Goal: Check status: Check status

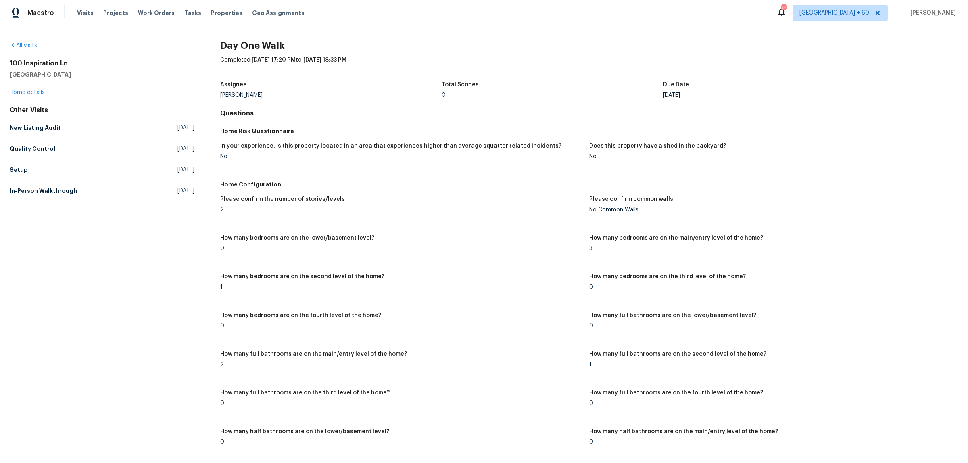
scroll to position [1287, 0]
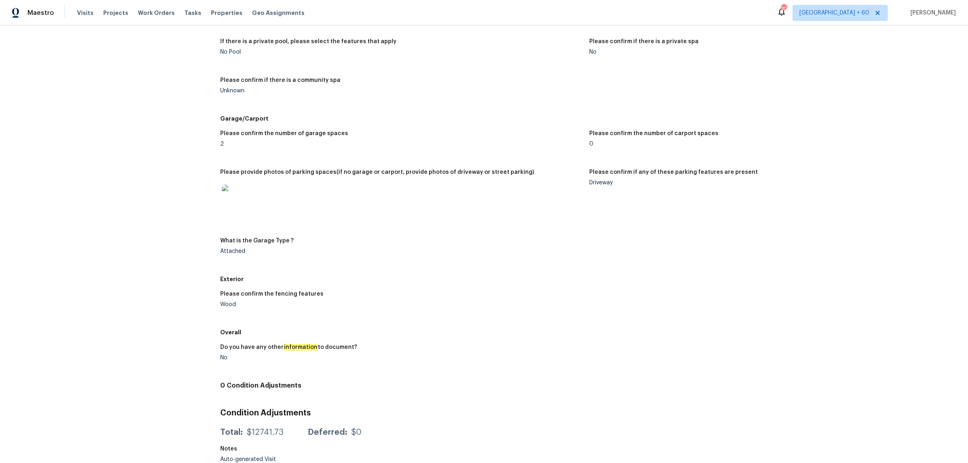
click at [73, 11] on div "Maestro Visits Projects Work Orders Tasks Properties Geo Assignments" at bounding box center [157, 13] width 314 height 16
click at [84, 11] on span "Visits" at bounding box center [85, 13] width 17 height 8
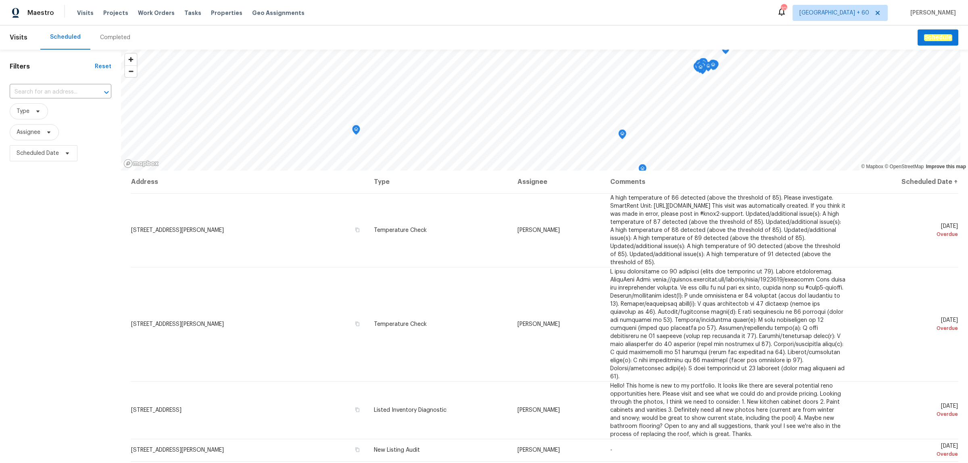
click at [109, 40] on div "Completed" at bounding box center [115, 37] width 30 height 8
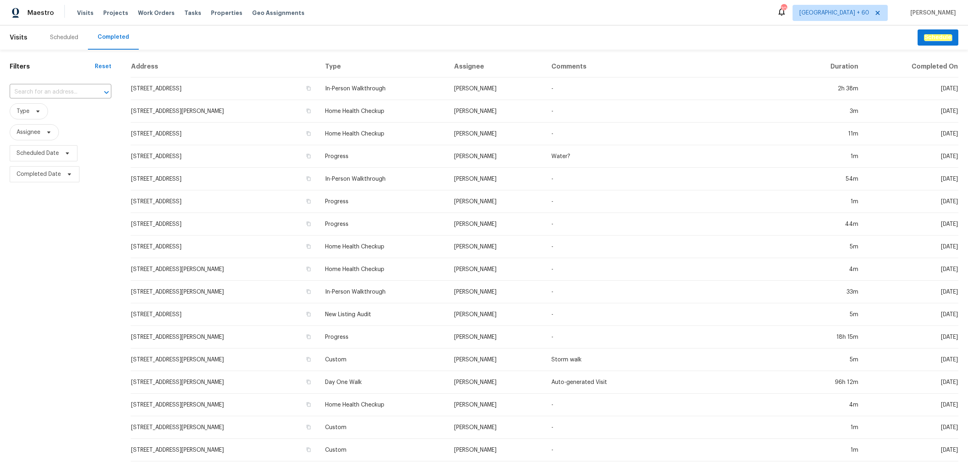
click at [55, 89] on input "text" at bounding box center [49, 92] width 79 height 13
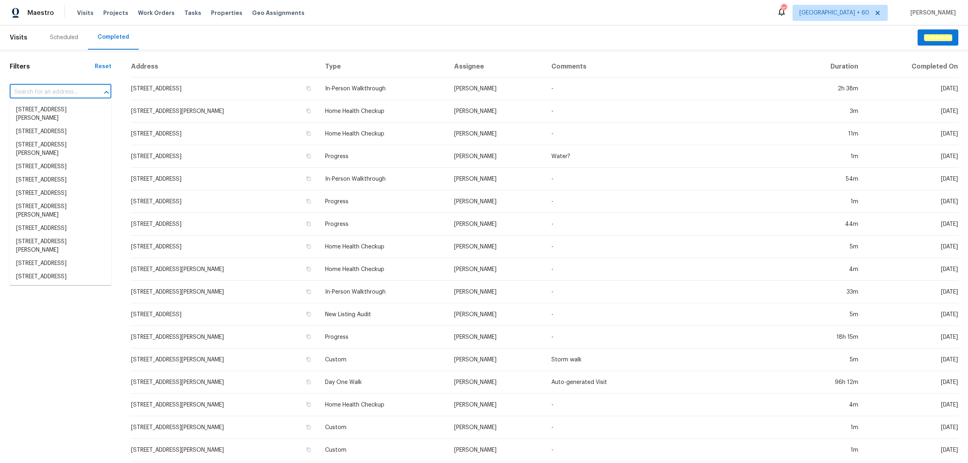
paste input "[STREET_ADDRESS][PERSON_NAME][PERSON_NAME]"
type input "[STREET_ADDRESS][PERSON_NAME][PERSON_NAME]"
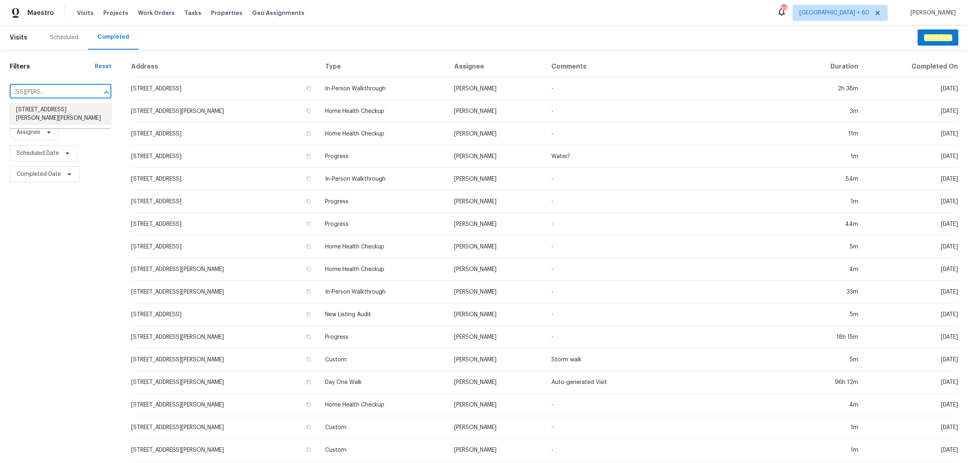
click at [48, 107] on li "[STREET_ADDRESS][PERSON_NAME][PERSON_NAME]" at bounding box center [61, 114] width 102 height 22
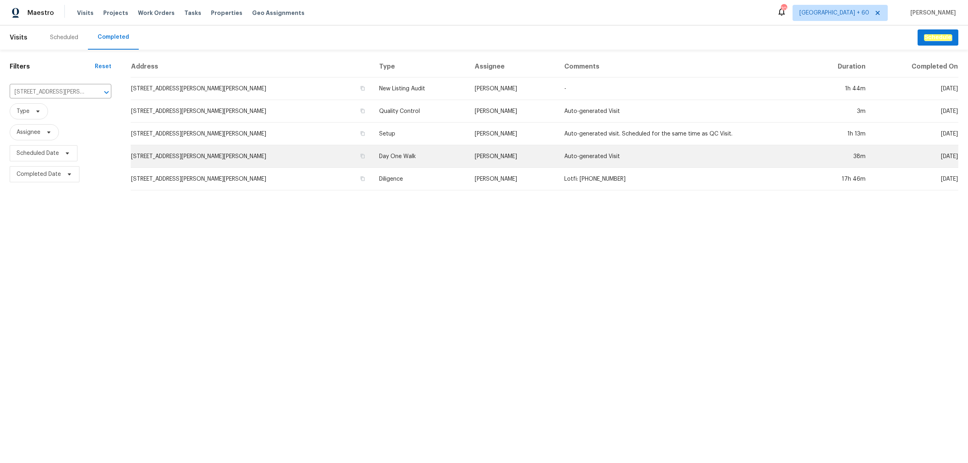
click at [373, 161] on td "Day One Walk" at bounding box center [421, 156] width 96 height 23
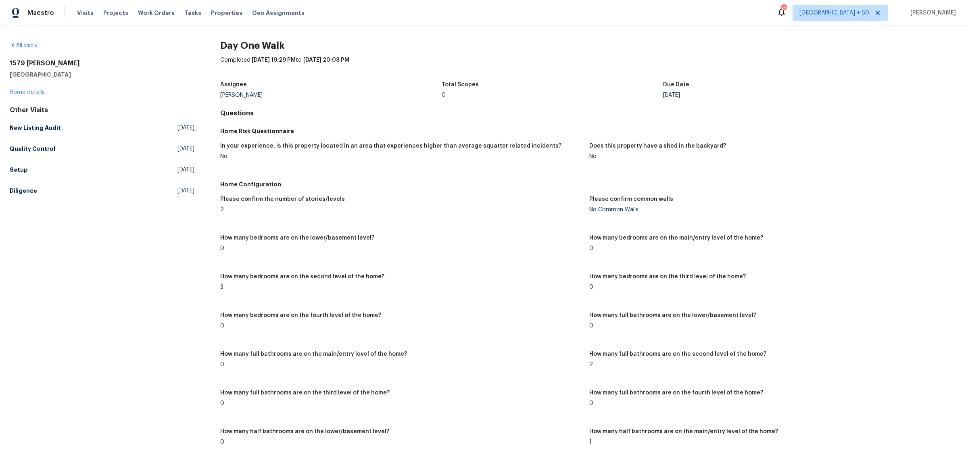
scroll to position [1029, 0]
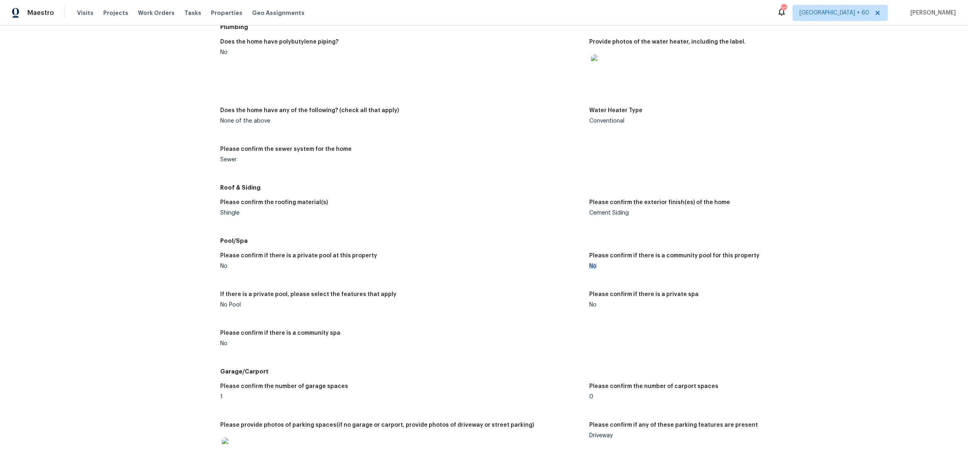
drag, startPoint x: 584, startPoint y: 267, endPoint x: 594, endPoint y: 265, distance: 10.4
click at [594, 265] on div "No" at bounding box center [770, 266] width 363 height 6
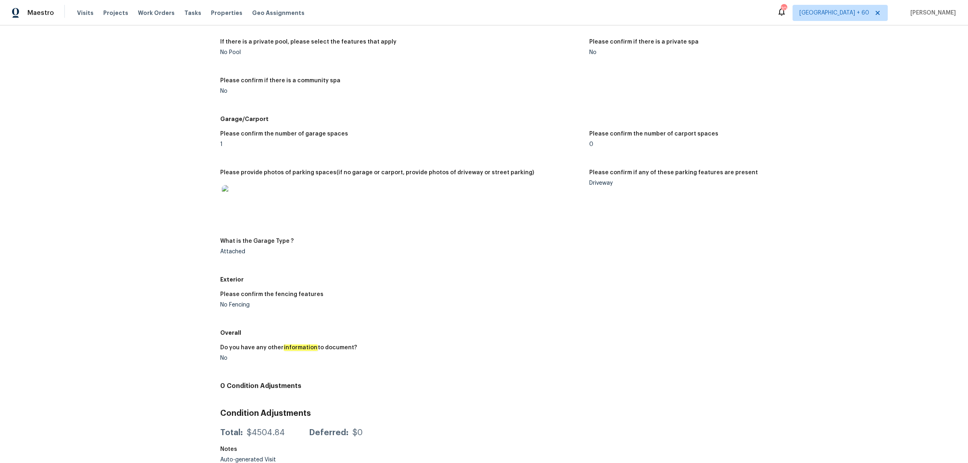
click at [227, 193] on img at bounding box center [235, 198] width 26 height 26
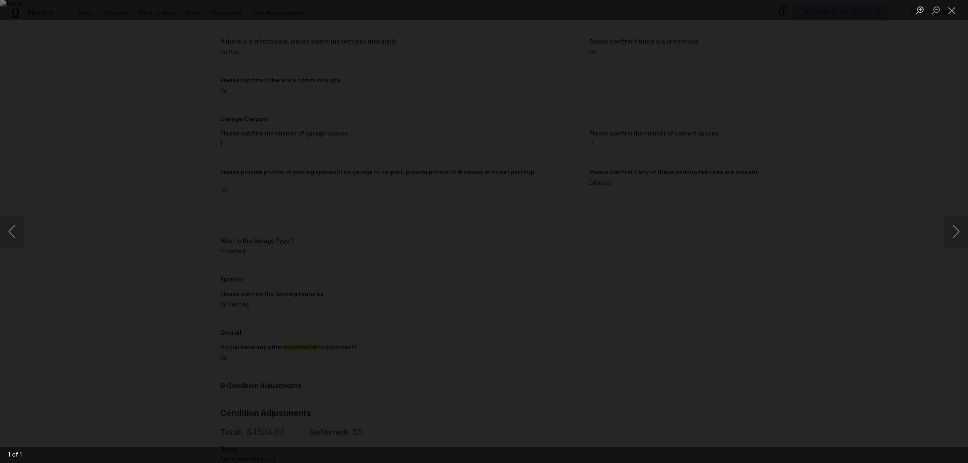
click at [403, 210] on img "Lightbox" at bounding box center [484, 231] width 968 height 463
click at [194, 247] on div "Lightbox" at bounding box center [484, 231] width 968 height 463
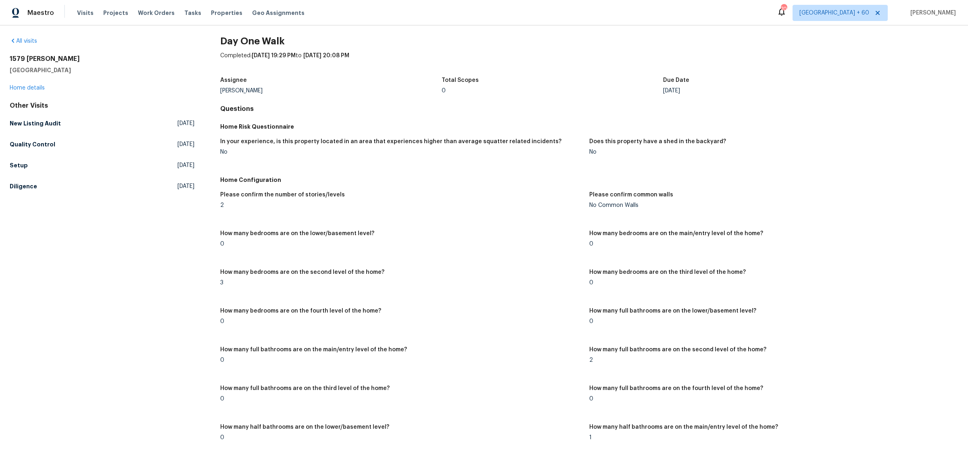
scroll to position [0, 0]
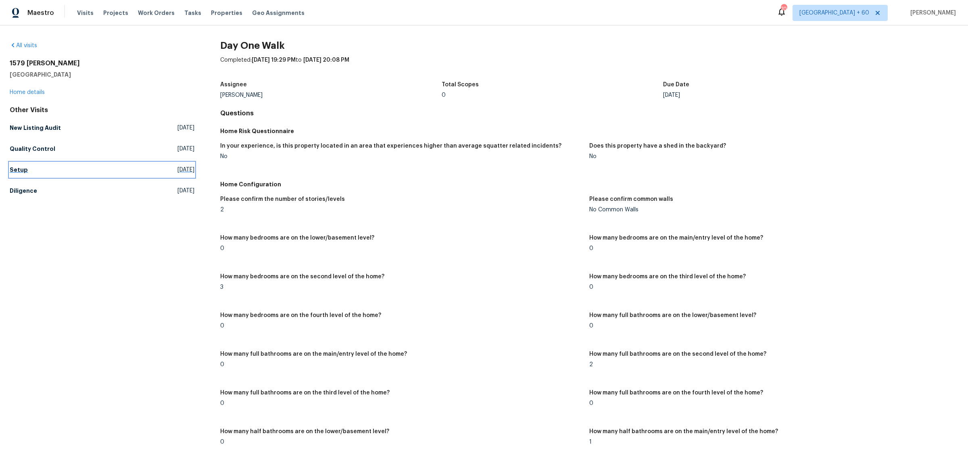
click at [23, 172] on h5 "Setup" at bounding box center [19, 170] width 18 height 8
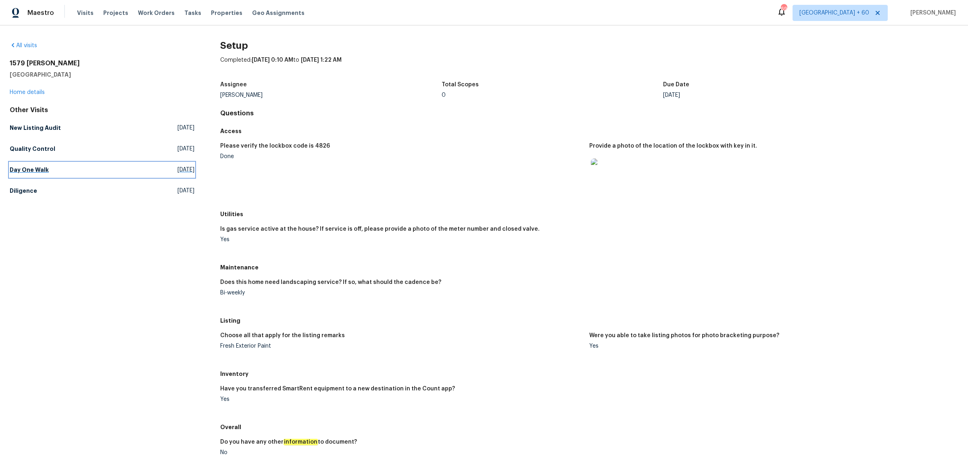
click at [52, 172] on link "Day One Walk [DATE]" at bounding box center [102, 170] width 185 height 15
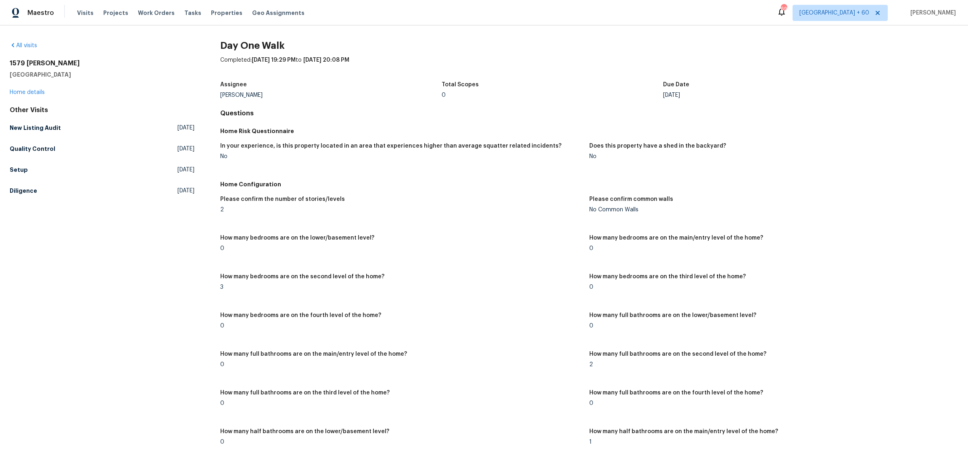
scroll to position [1159, 0]
